Goal: Task Accomplishment & Management: Manage account settings

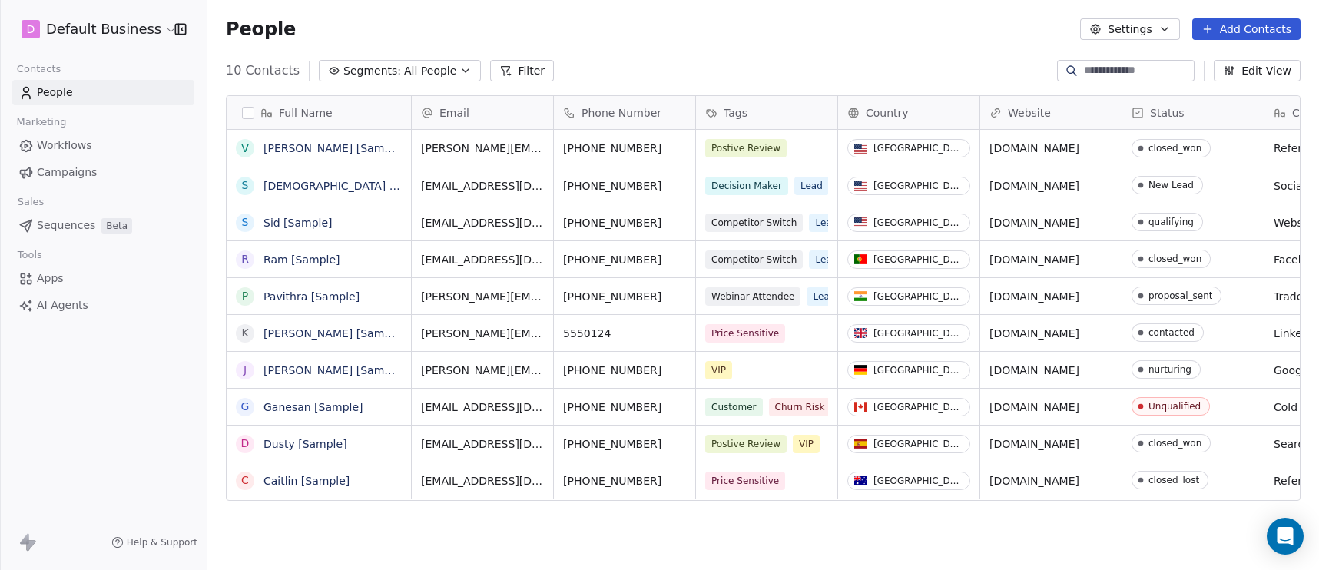
scroll to position [490, 1100]
click at [138, 31] on html "D Default Business Contacts People Marketing Workflows Campaigns Sales Sequence…" at bounding box center [659, 285] width 1319 height 570
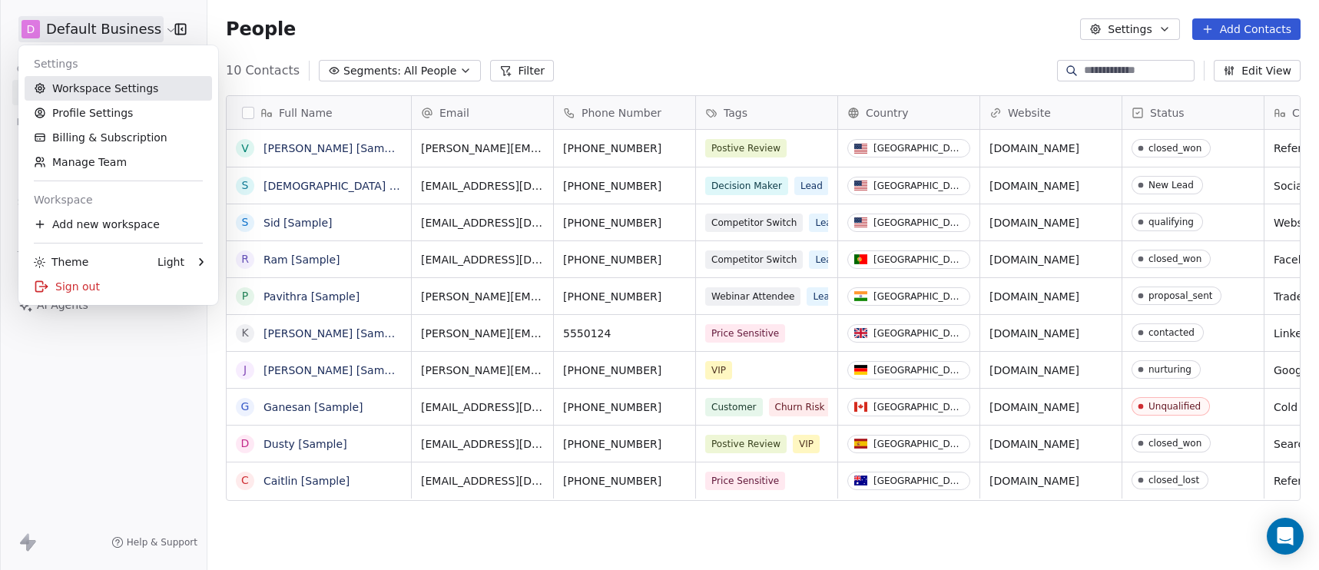
click at [82, 89] on link "Workspace Settings" at bounding box center [118, 88] width 187 height 25
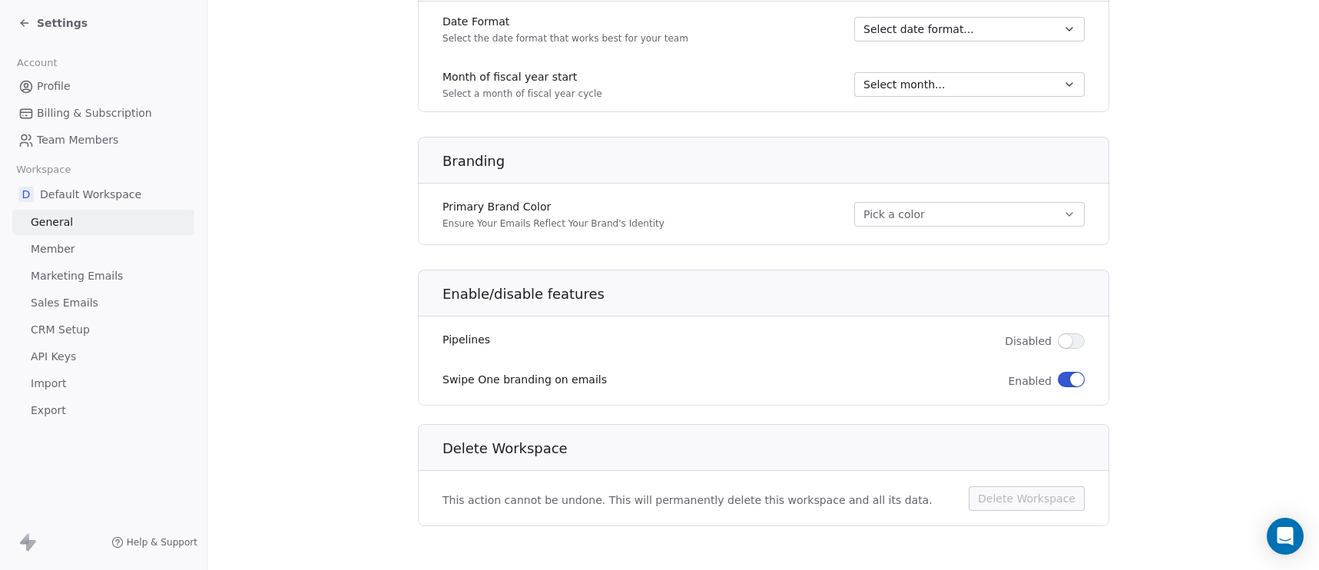
scroll to position [868, 0]
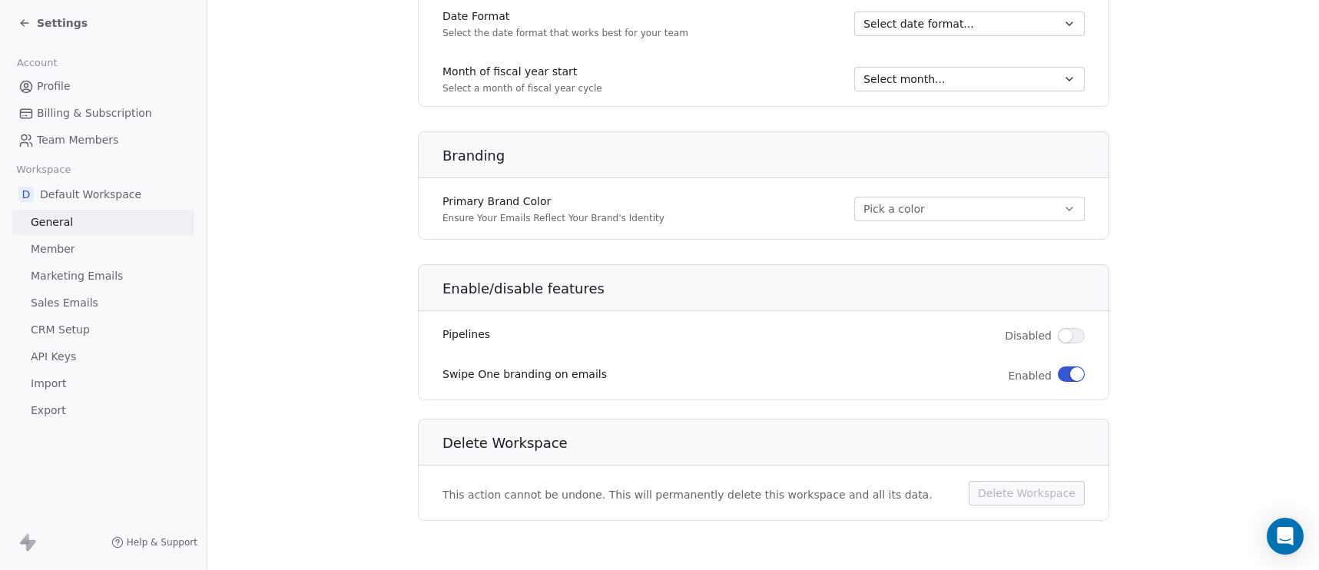
click at [45, 250] on span "Member" at bounding box center [53, 249] width 45 height 16
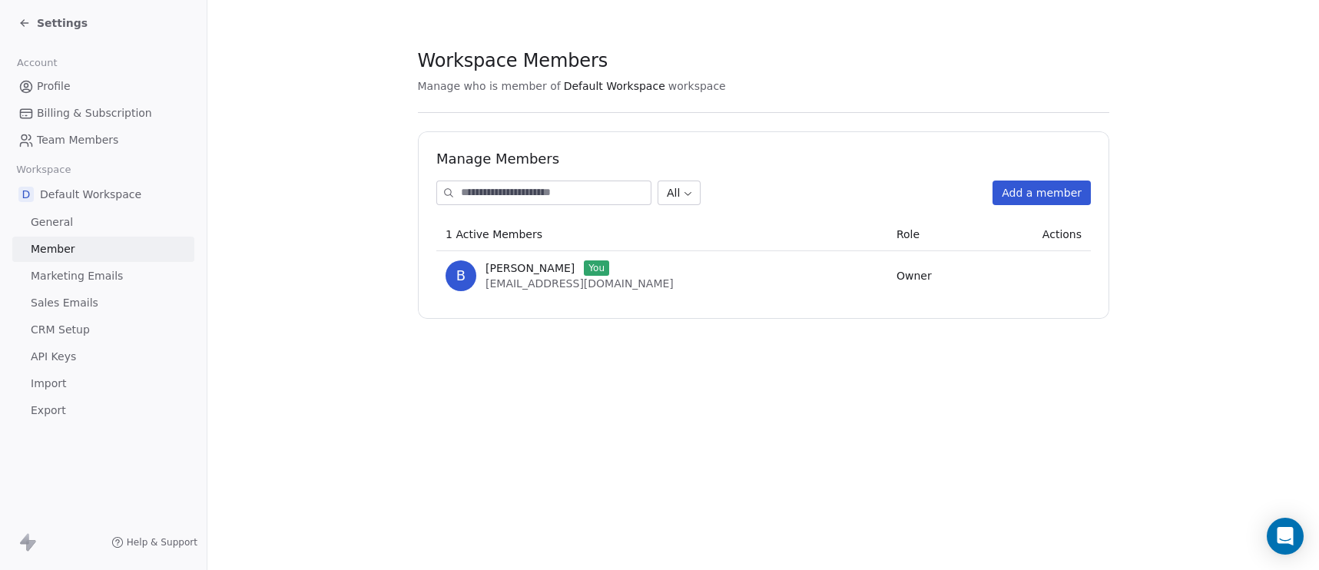
click at [1039, 192] on button "Add a member" at bounding box center [1041, 193] width 98 height 25
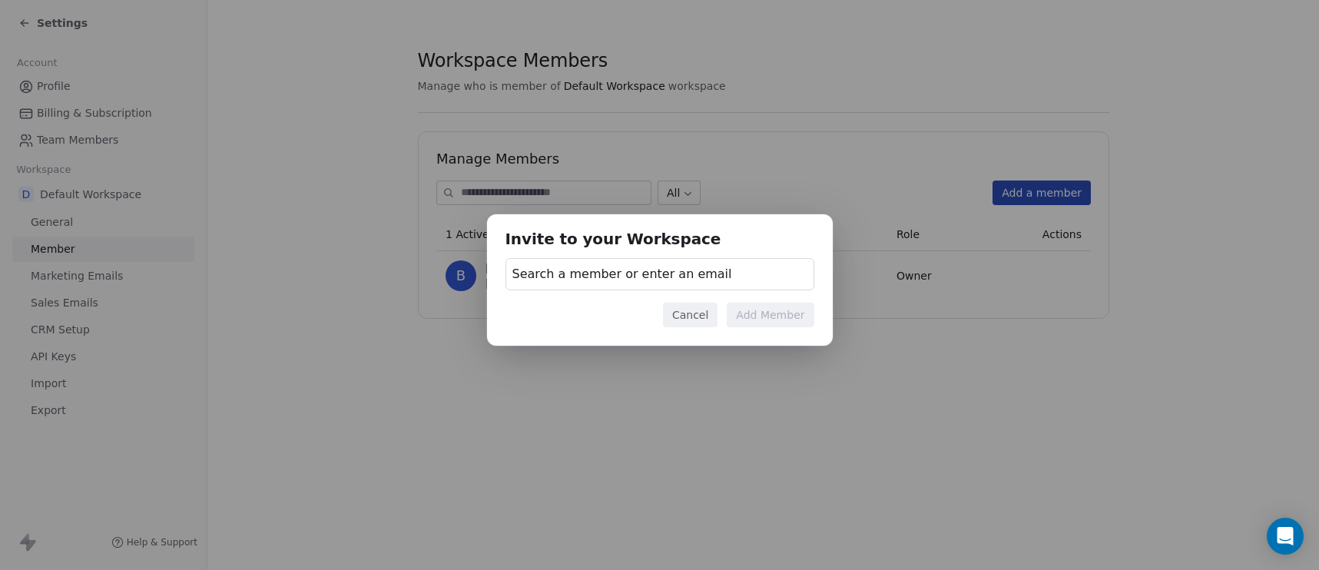
click at [625, 282] on span "Search a member or enter an email" at bounding box center [622, 274] width 220 height 18
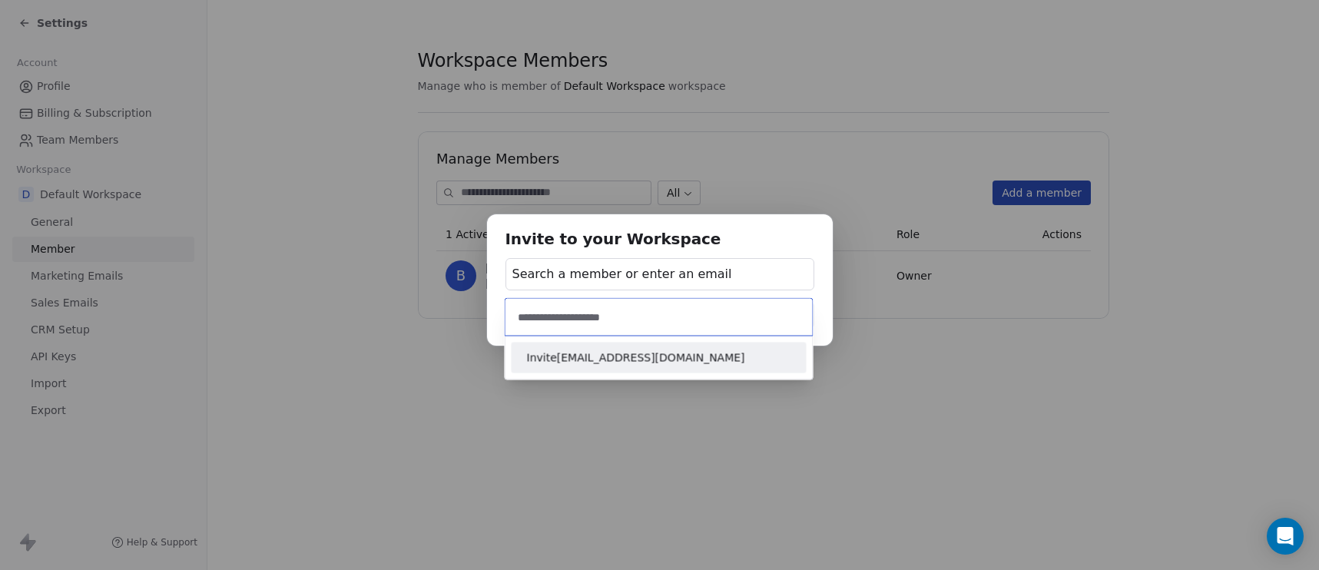
type input "**********"
click at [614, 361] on span "Invite brianbonela@gmail.com" at bounding box center [659, 357] width 264 height 16
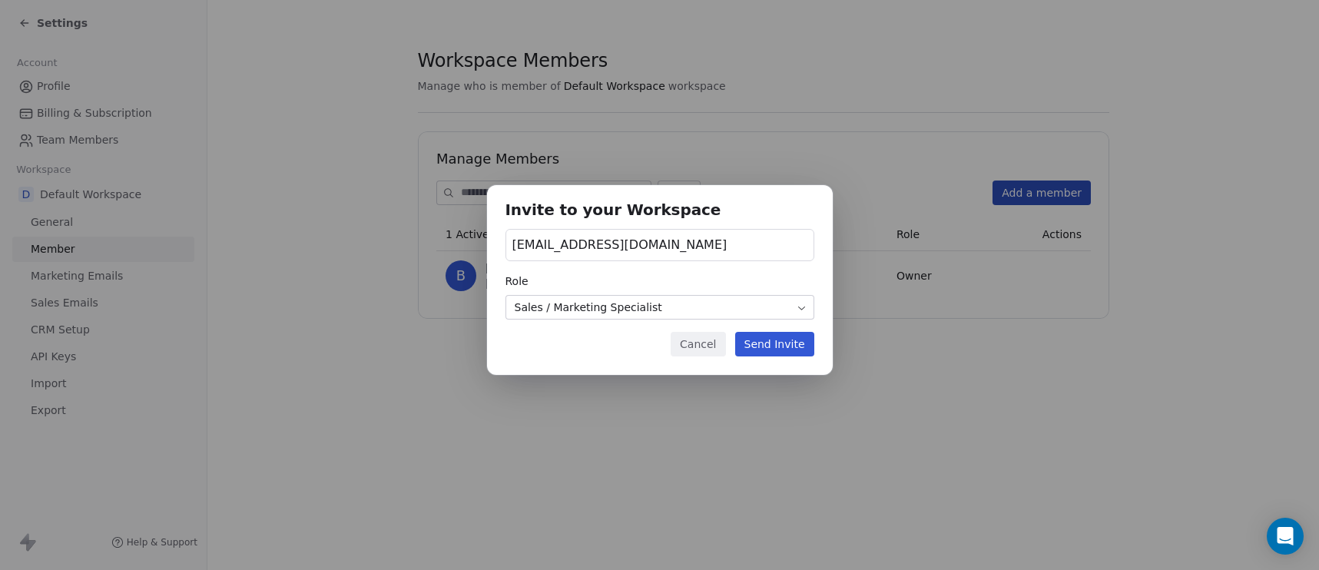
click at [619, 316] on body "Settings Account Profile Billing & Subscription Team Members Workspace D Defaul…" at bounding box center [659, 285] width 1319 height 570
click at [793, 348] on button "Send Invite" at bounding box center [774, 344] width 79 height 25
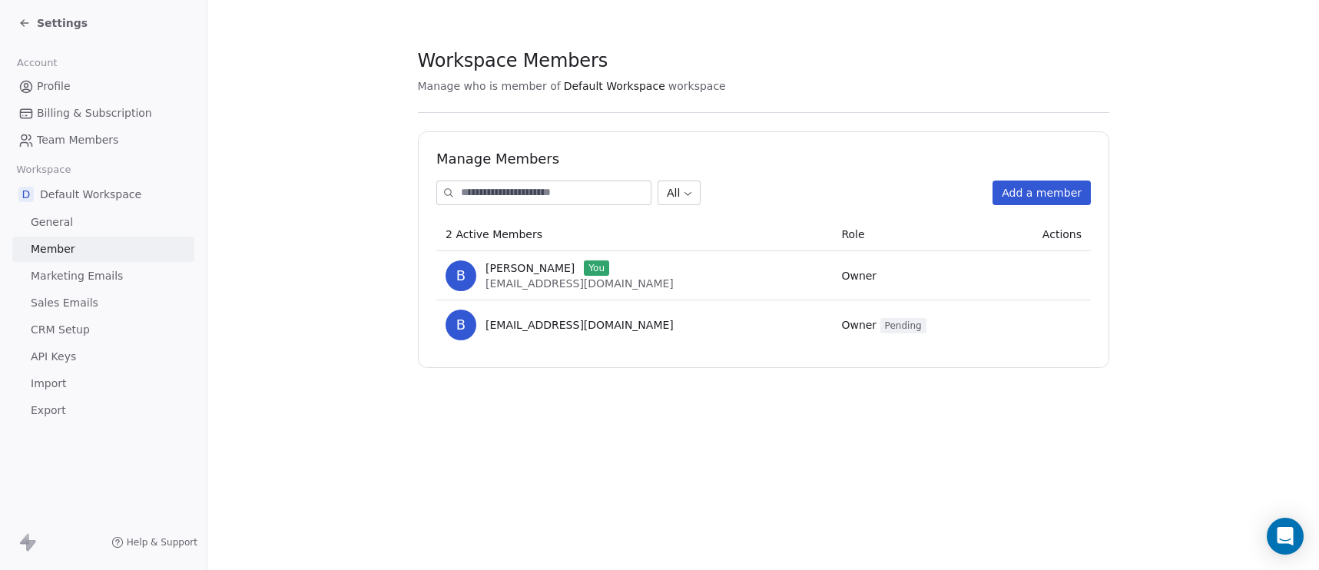
click at [575, 283] on span "[EMAIL_ADDRESS][DOMAIN_NAME]" at bounding box center [579, 283] width 188 height 12
click at [519, 334] on div "b brianbonela@gmail.com" at bounding box center [633, 325] width 377 height 31
click at [547, 329] on span "brianbonela@gmail.com" at bounding box center [579, 324] width 188 height 15
